Goal: Task Accomplishment & Management: Manage account settings

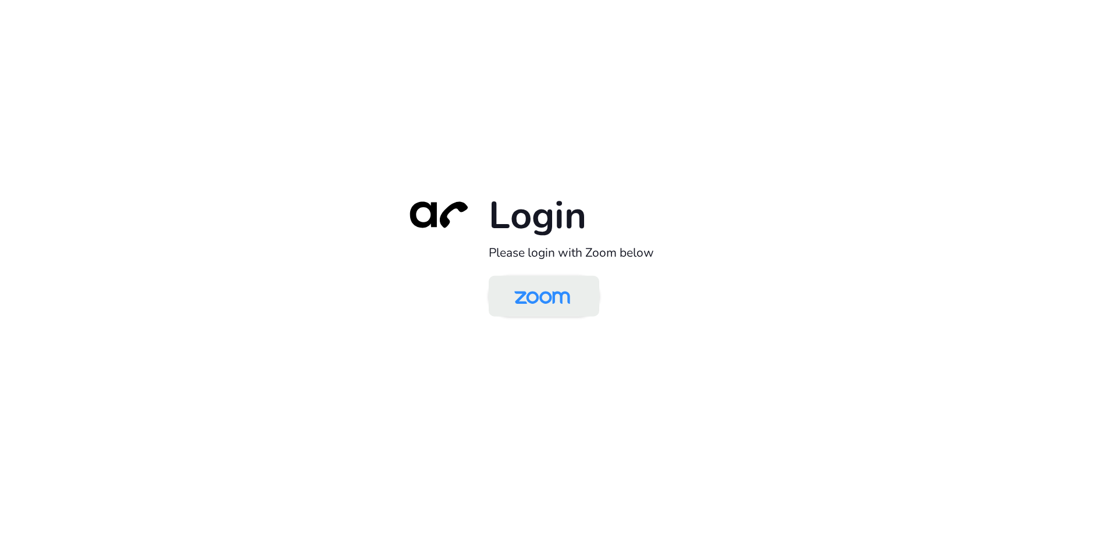
click at [564, 296] on img at bounding box center [542, 297] width 80 height 38
click at [566, 278] on link at bounding box center [544, 296] width 111 height 41
